Goal: Task Accomplishment & Management: Use online tool/utility

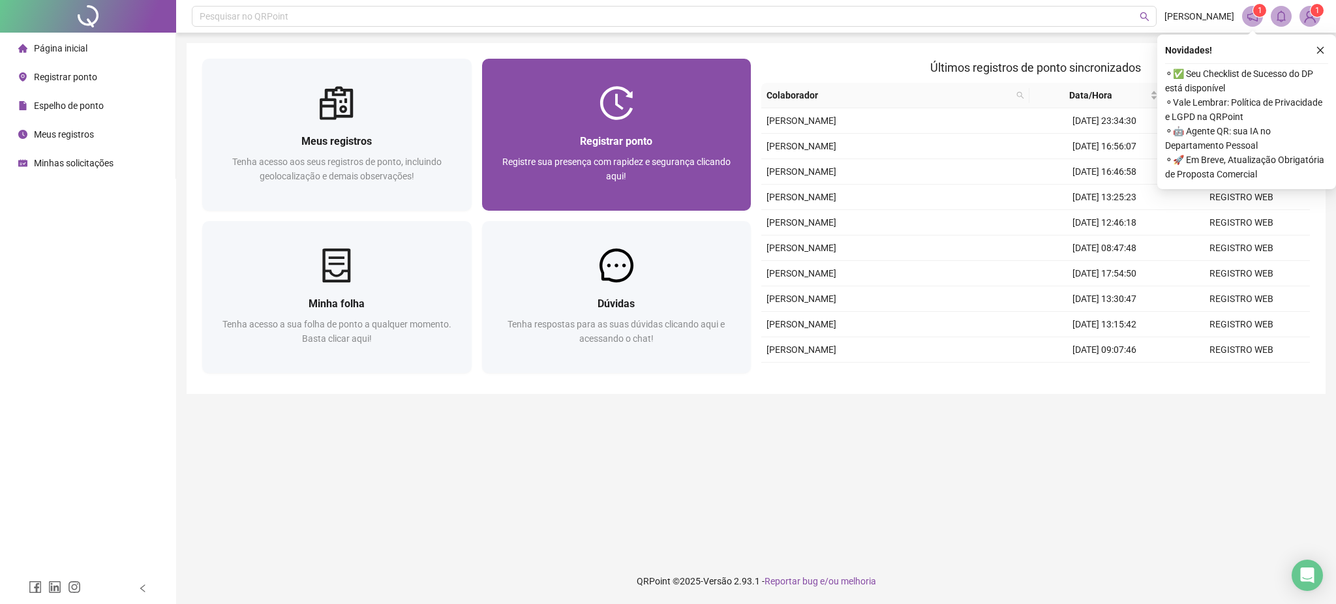
click at [579, 116] on div at bounding box center [616, 103] width 269 height 34
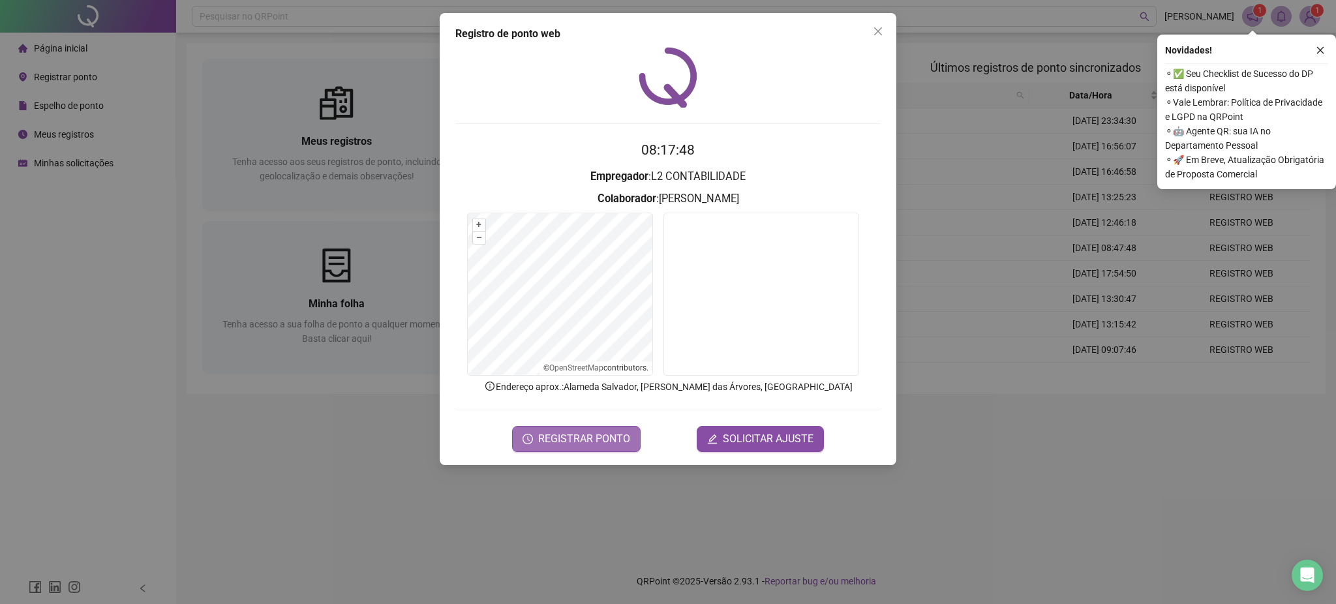
click at [625, 431] on span "REGISTRAR PONTO" at bounding box center [584, 439] width 92 height 16
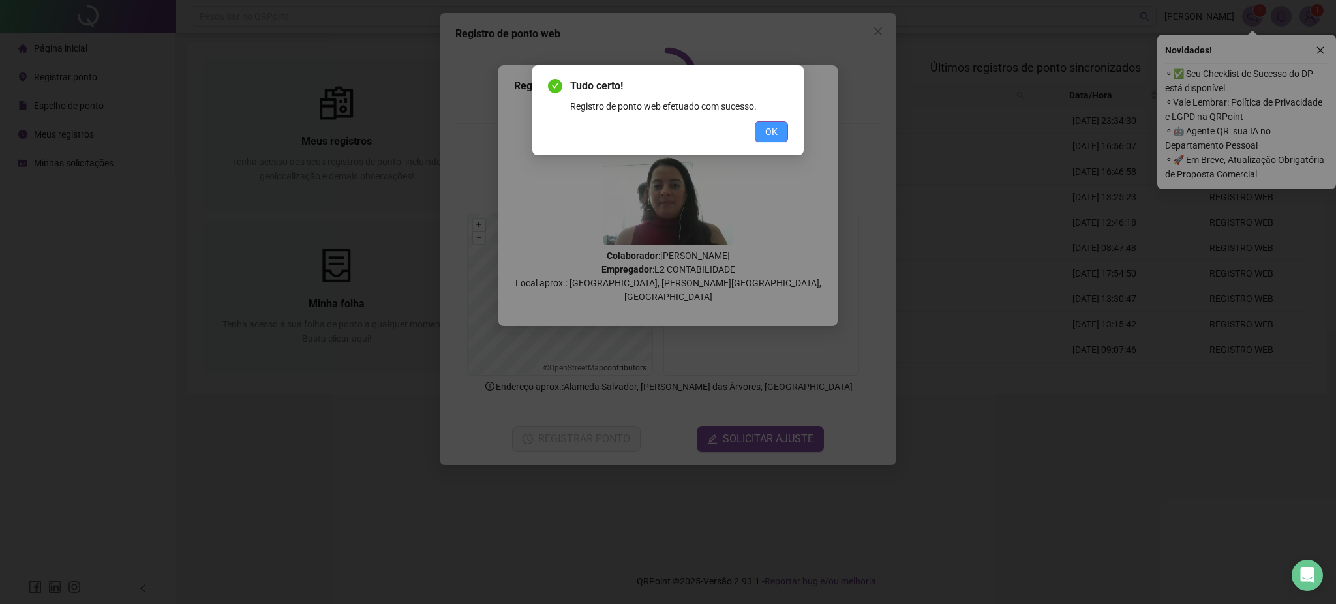
click at [776, 130] on span "OK" at bounding box center [771, 132] width 12 height 14
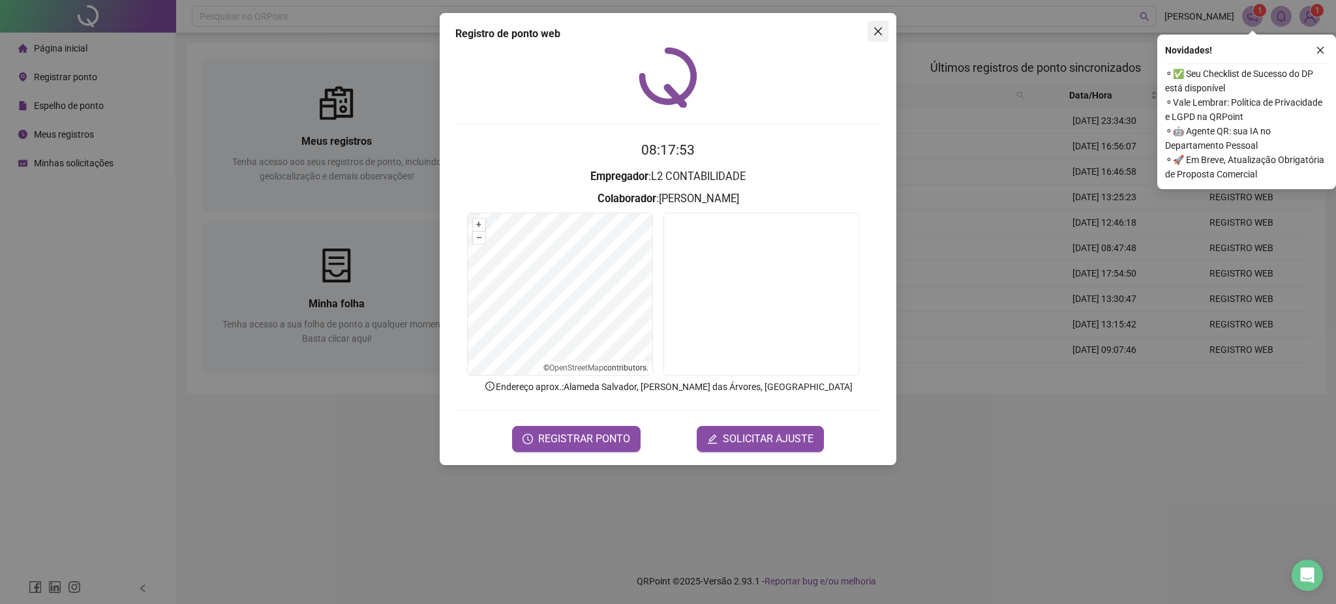
click at [878, 40] on button "Close" at bounding box center [878, 31] width 21 height 21
